Goal: Transaction & Acquisition: Purchase product/service

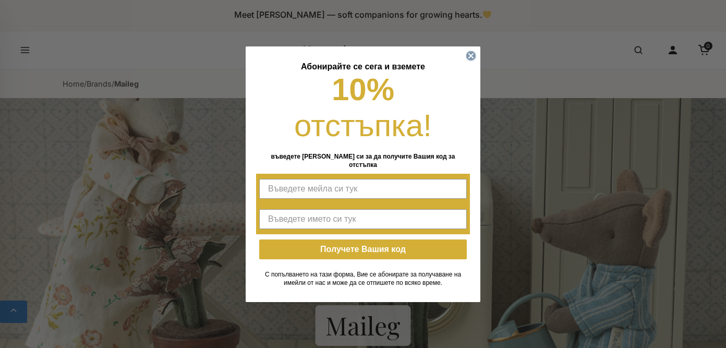
click at [473, 56] on circle "Close dialog" at bounding box center [471, 56] width 10 height 10
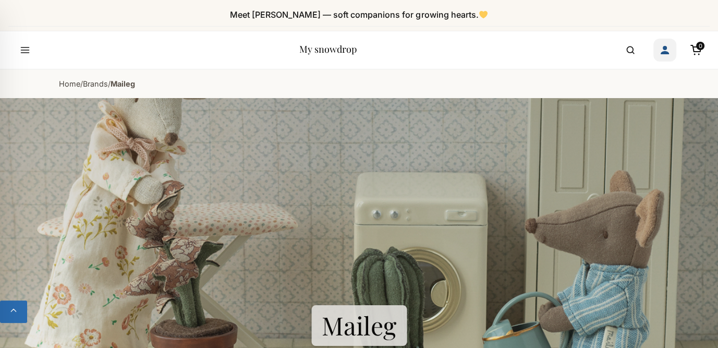
click at [663, 52] on icon "Account" at bounding box center [665, 50] width 8 height 8
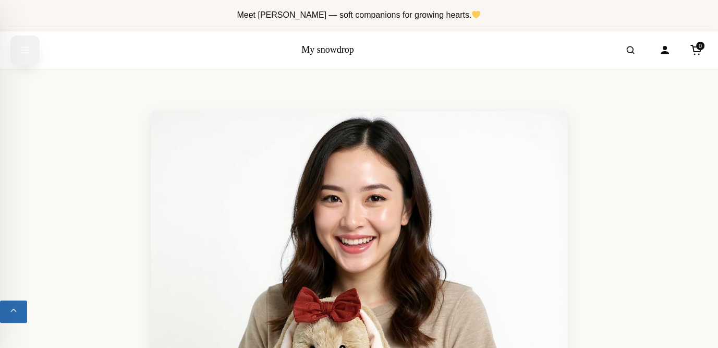
click at [25, 47] on icon "Open menu" at bounding box center [25, 49] width 8 height 5
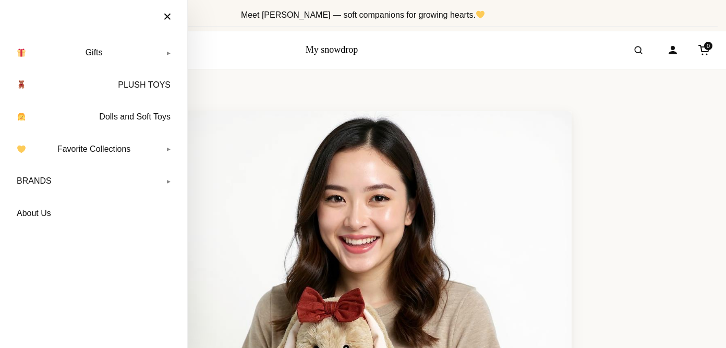
click at [496, 125] on img at bounding box center [362, 319] width 417 height 417
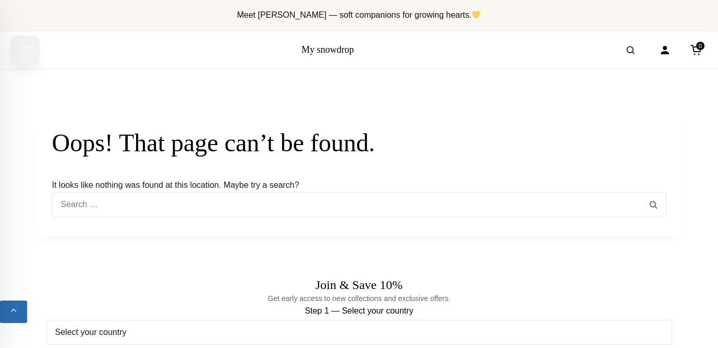
click at [25, 49] on icon "Open menu" at bounding box center [25, 50] width 10 height 19
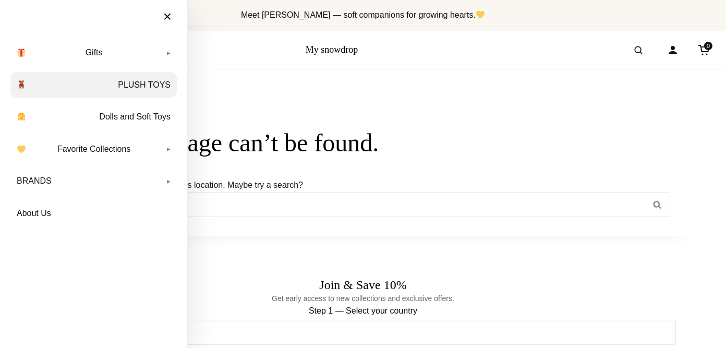
click at [135, 86] on link "PLUSH TOYS" at bounding box center [93, 85] width 166 height 26
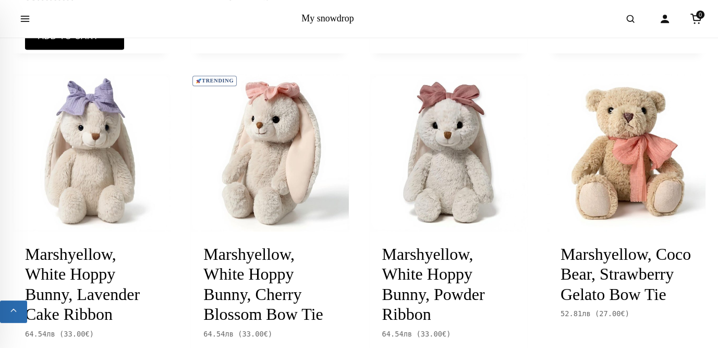
scroll to position [522, 0]
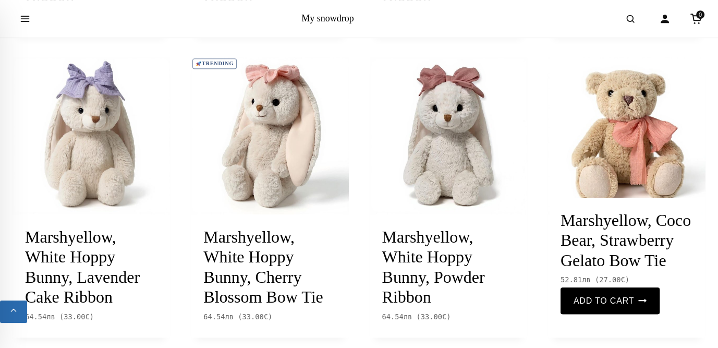
click at [641, 130] on img at bounding box center [627, 136] width 158 height 158
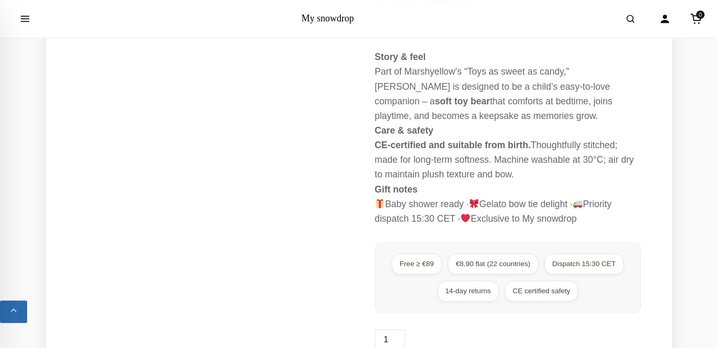
scroll to position [470, 0]
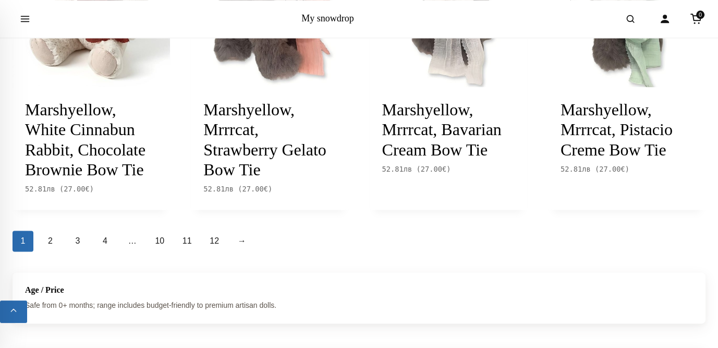
scroll to position [1357, 0]
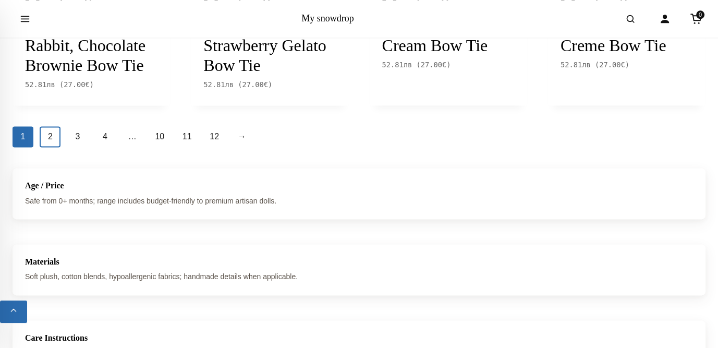
click at [52, 147] on link "2" at bounding box center [50, 136] width 21 height 21
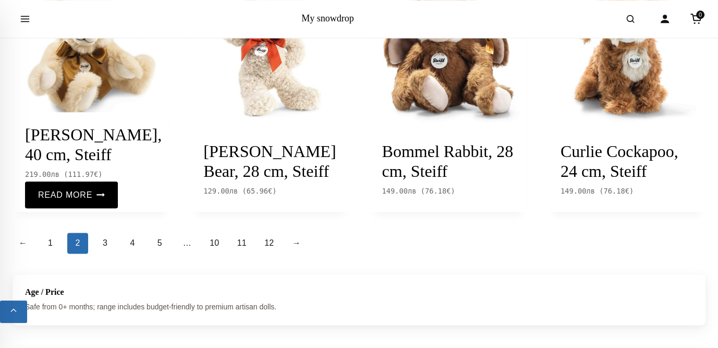
scroll to position [1252, 0]
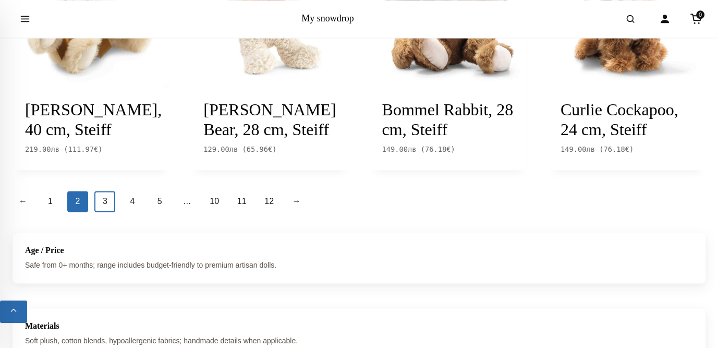
click at [102, 191] on link "3" at bounding box center [104, 201] width 21 height 21
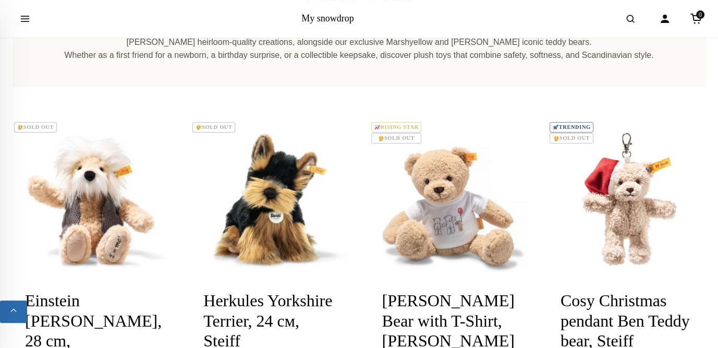
scroll to position [261, 0]
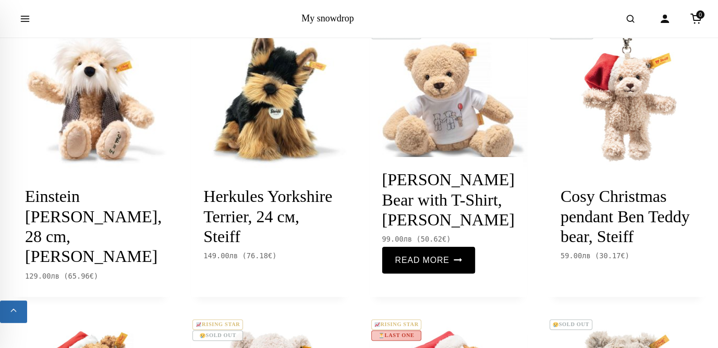
click at [458, 122] on img at bounding box center [449, 95] width 158 height 158
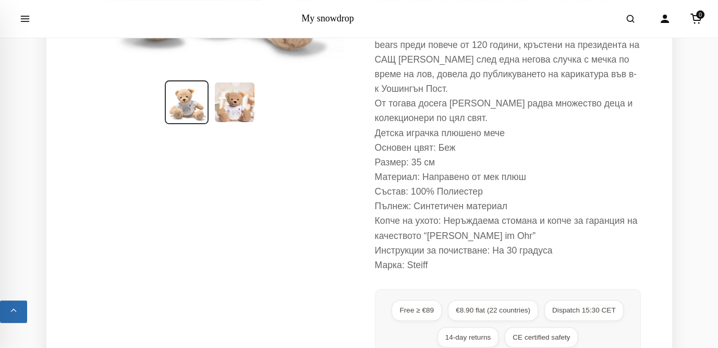
scroll to position [313, 0]
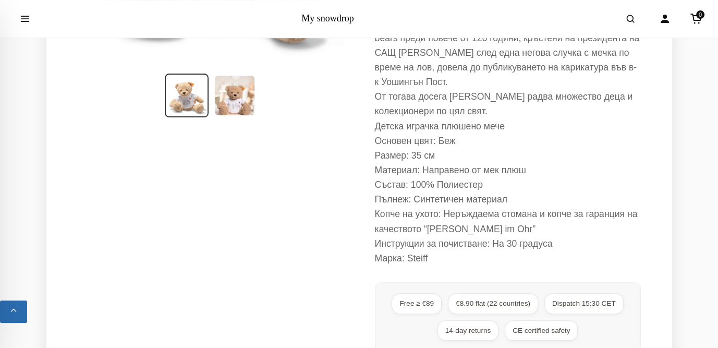
drag, startPoint x: 428, startPoint y: 212, endPoint x: 409, endPoint y: 212, distance: 19.8
click at [409, 212] on p "Детска играчка плюшено мече Основен цвят: Беж Размер: 35 см Материал: Направено…" at bounding box center [508, 192] width 266 height 147
copy p "Steiff"
